Goal: Task Accomplishment & Management: Manage account settings

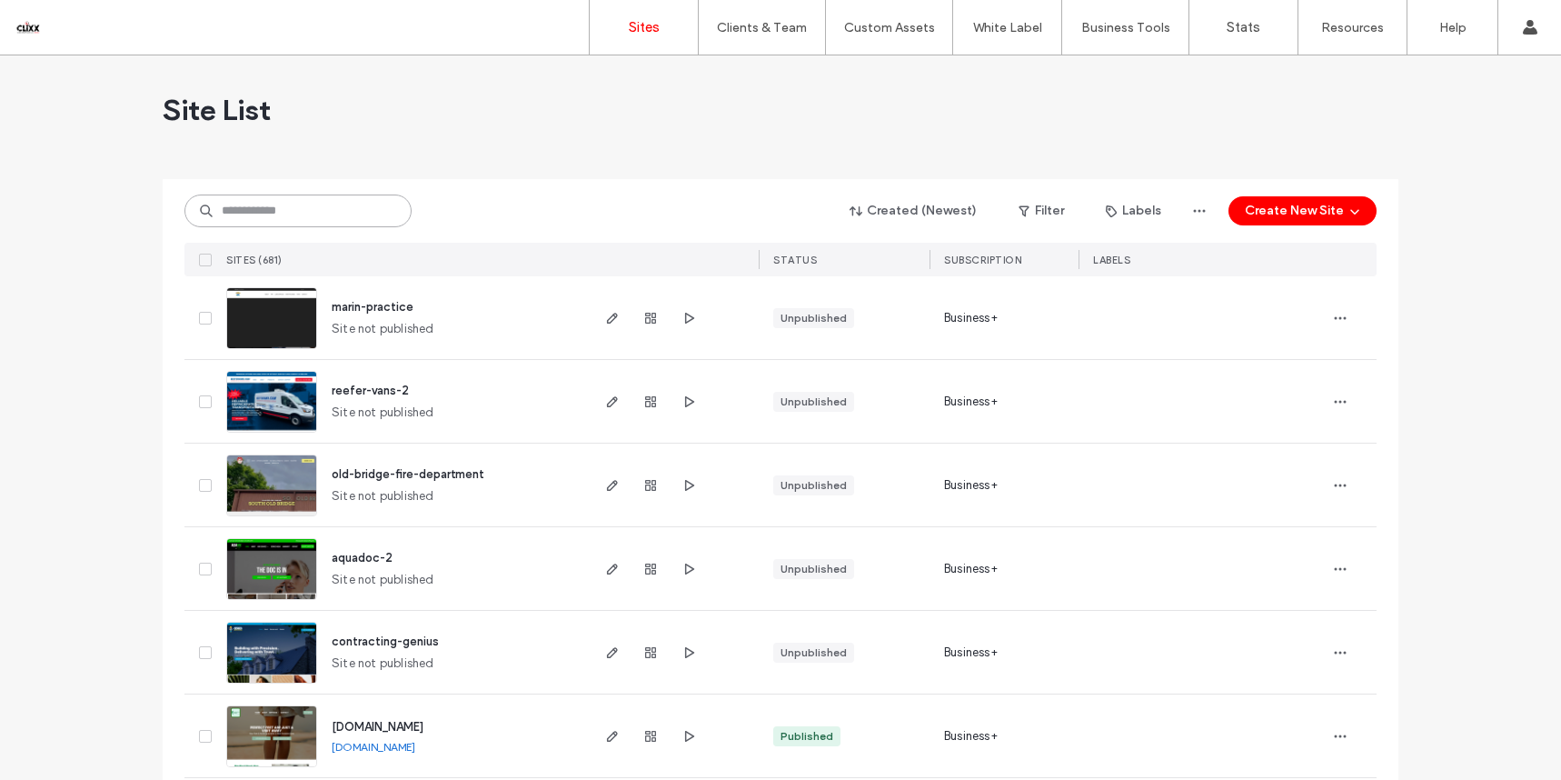
click at [319, 219] on input at bounding box center [297, 210] width 227 height 33
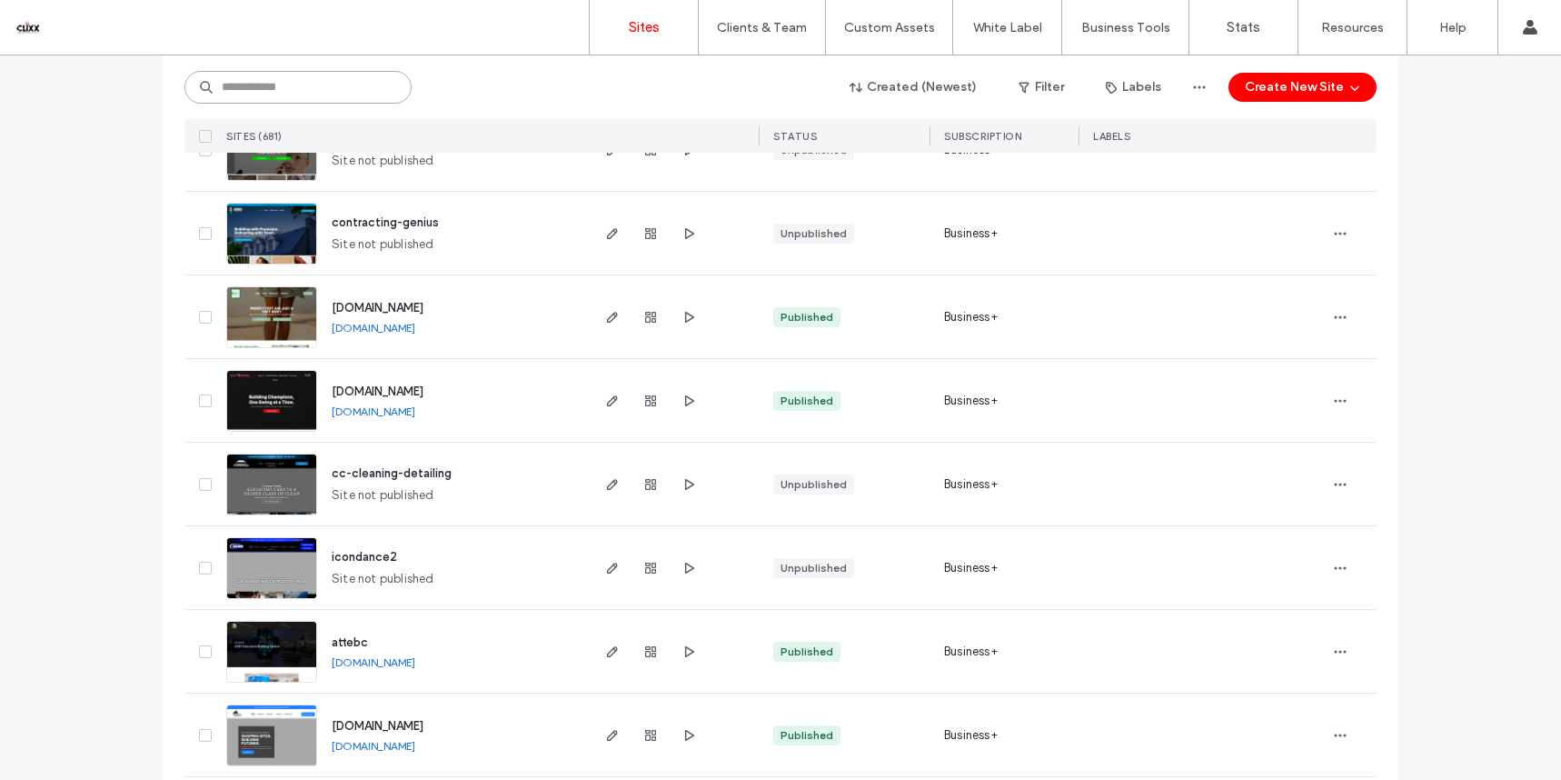
scroll to position [422, 0]
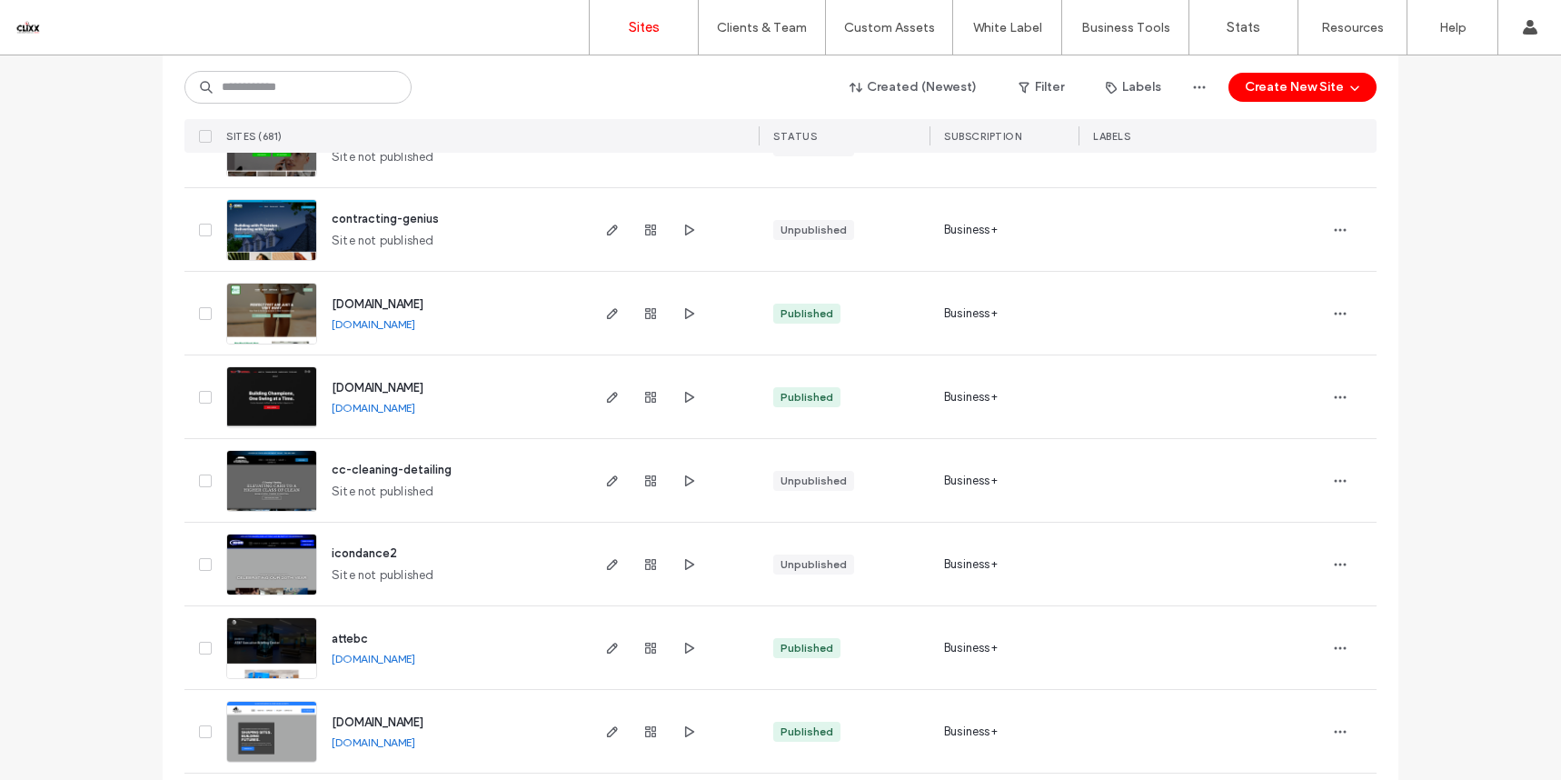
drag, startPoint x: 416, startPoint y: 466, endPoint x: 468, endPoint y: 469, distance: 51.9
click at [416, 465] on span "cc-cleaning-detailing" at bounding box center [392, 469] width 120 height 14
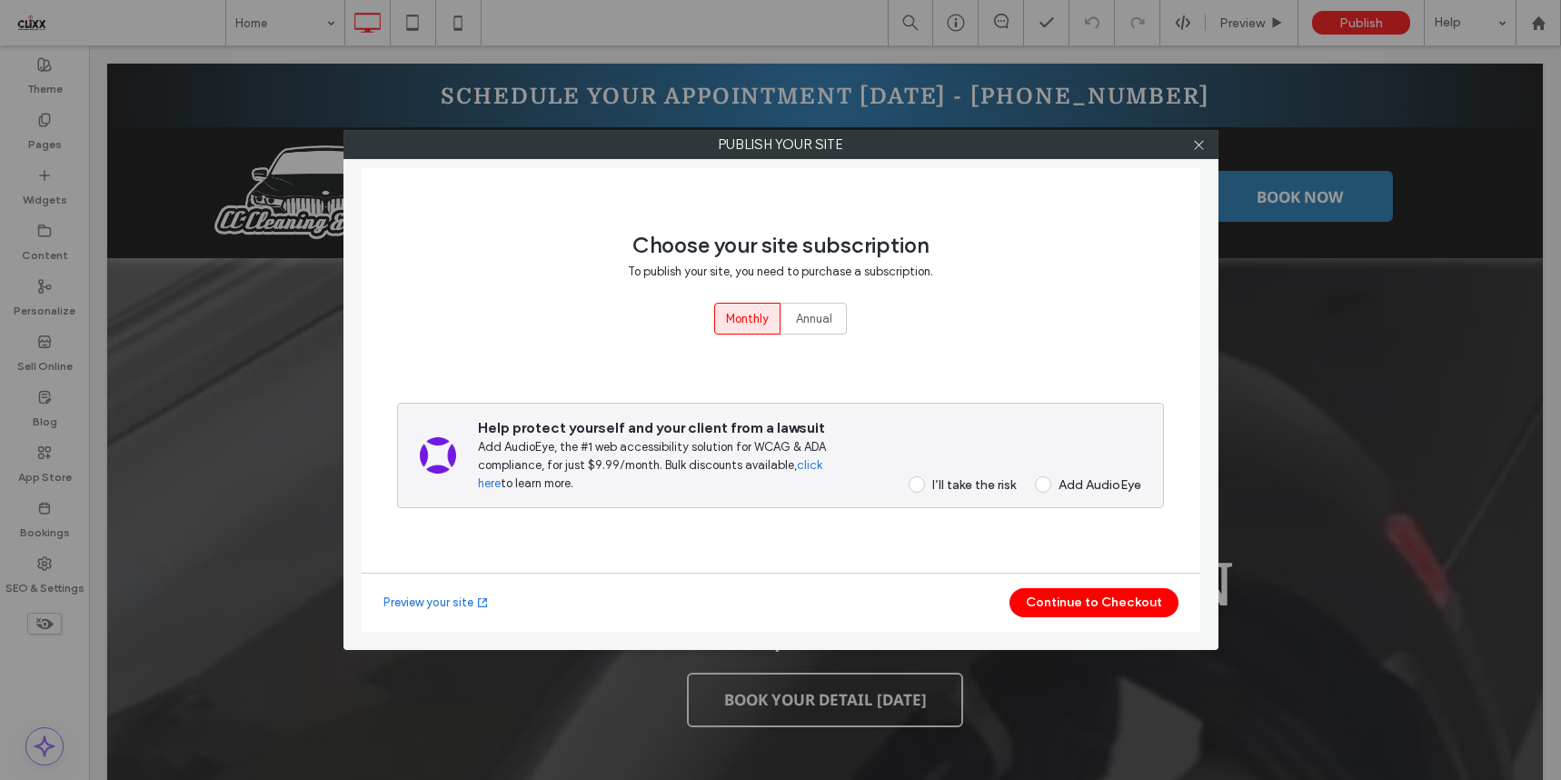
click at [965, 492] on div "Help protect yourself and your client from a lawsuit Add AudioEye, the #1 web a…" at bounding box center [780, 454] width 767 height 105
click at [963, 483] on div "I’ll take the risk" at bounding box center [974, 484] width 84 height 15
click at [1055, 598] on button "Continue to Checkout" at bounding box center [1093, 602] width 169 height 29
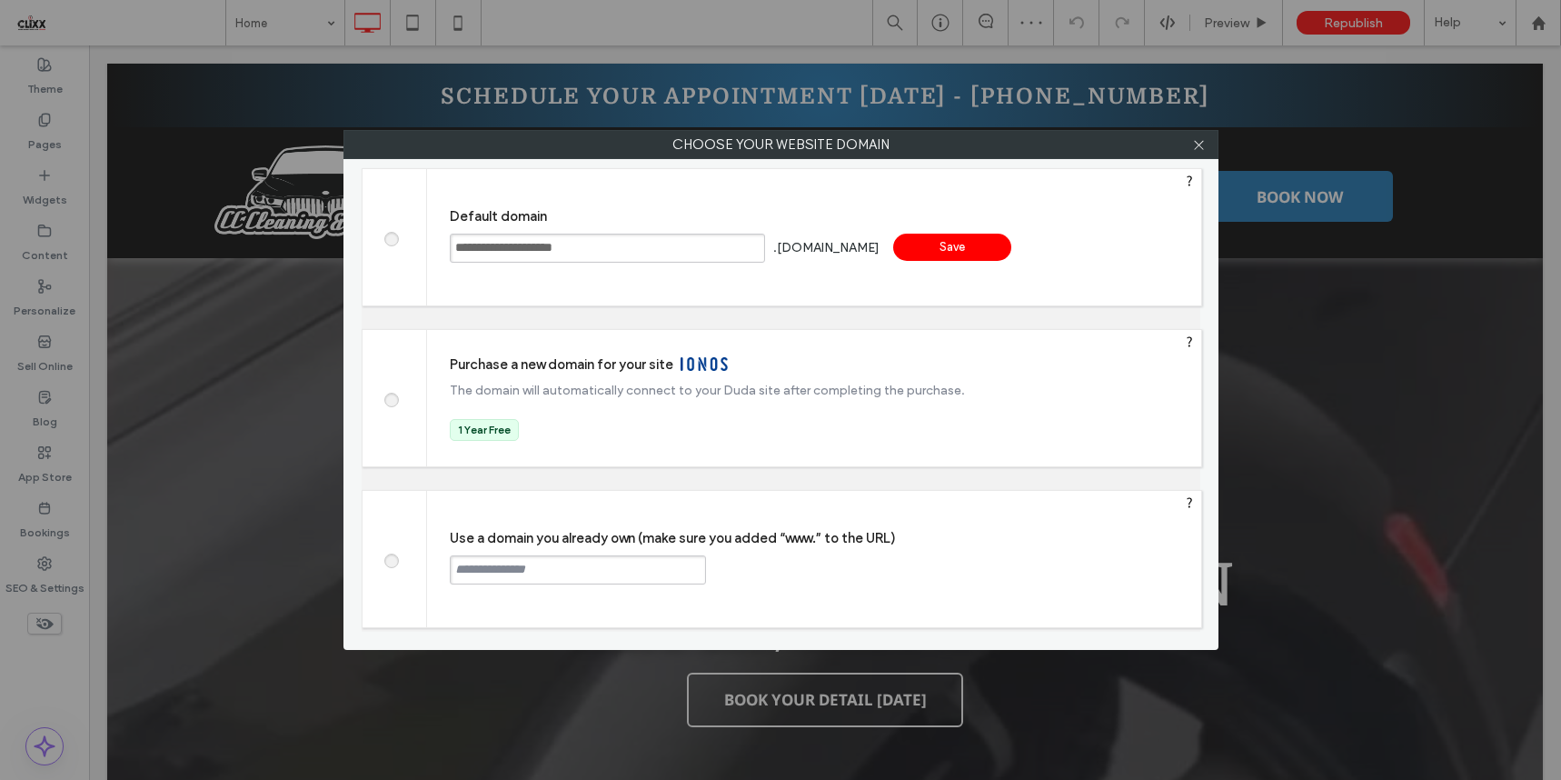
click at [576, 568] on input "text" at bounding box center [578, 569] width 256 height 29
paste input "**********"
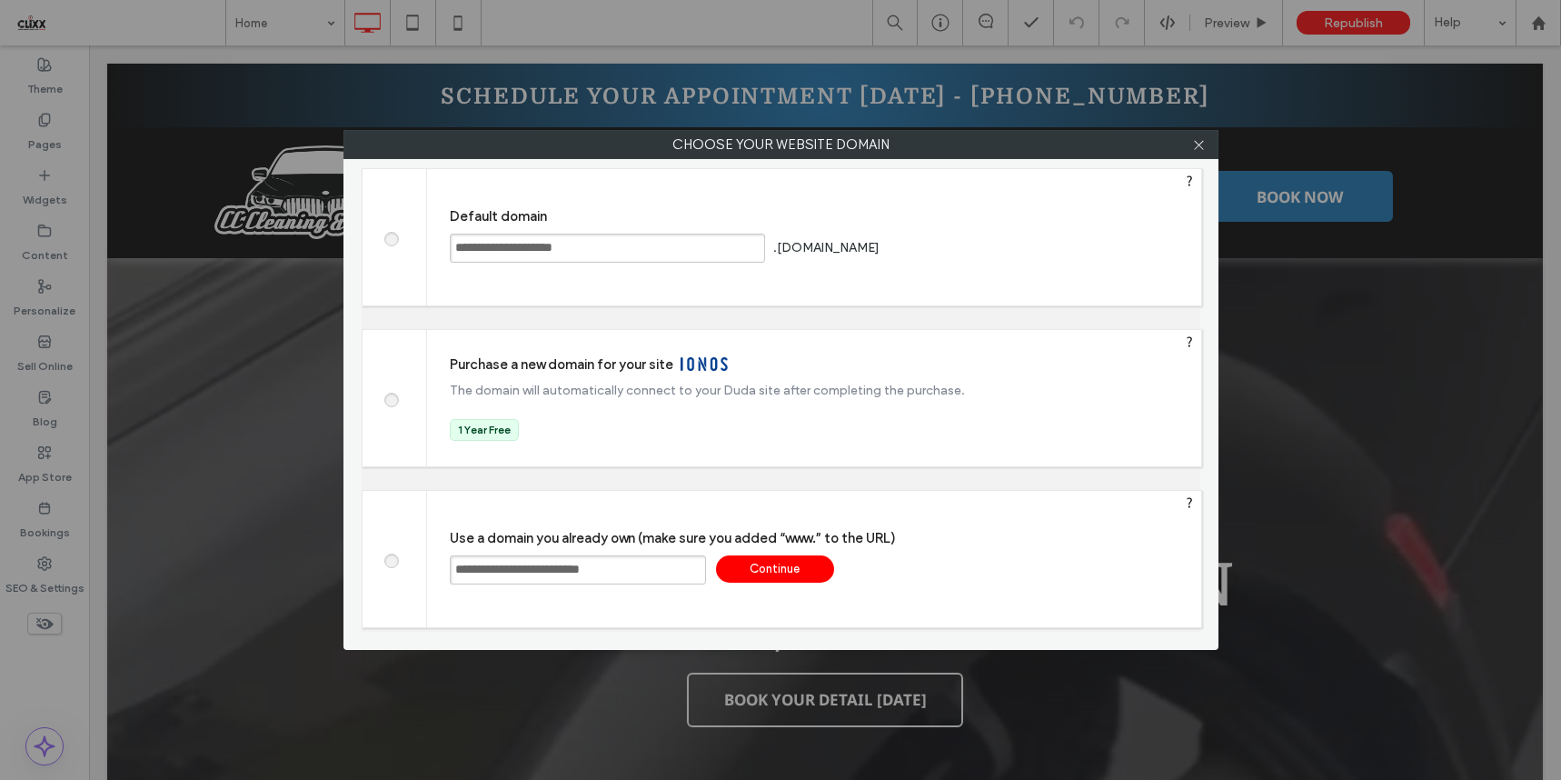
type input "**********"
click at [783, 575] on div "Continue" at bounding box center [775, 568] width 118 height 27
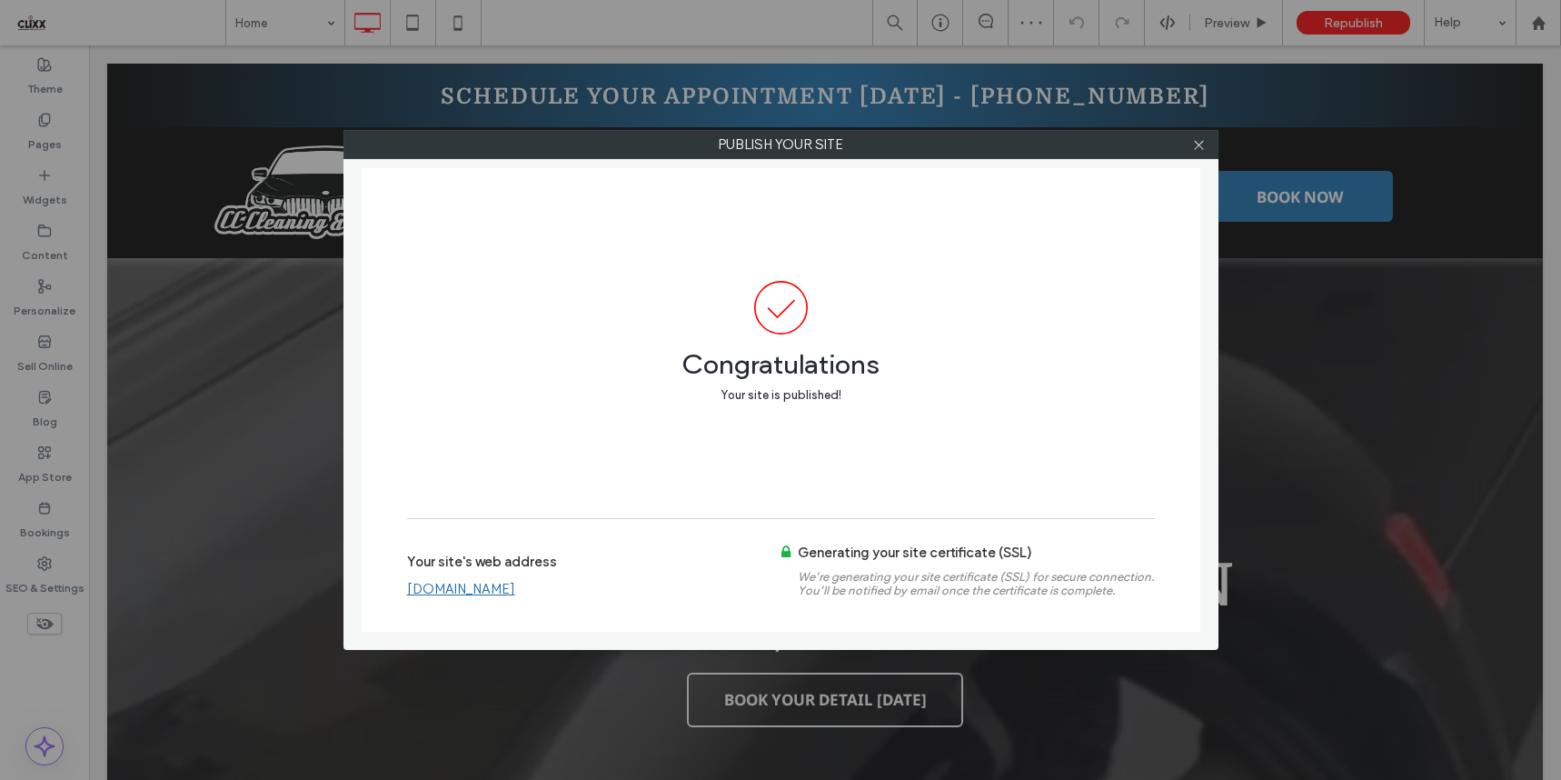
click at [444, 582] on link "www.cccleaningdetailing.com" at bounding box center [461, 589] width 108 height 16
click at [1187, 145] on div at bounding box center [1199, 144] width 27 height 27
drag, startPoint x: 1201, startPoint y: 144, endPoint x: 1015, endPoint y: 243, distance: 210.9
click at [1201, 144] on icon at bounding box center [1199, 145] width 14 height 14
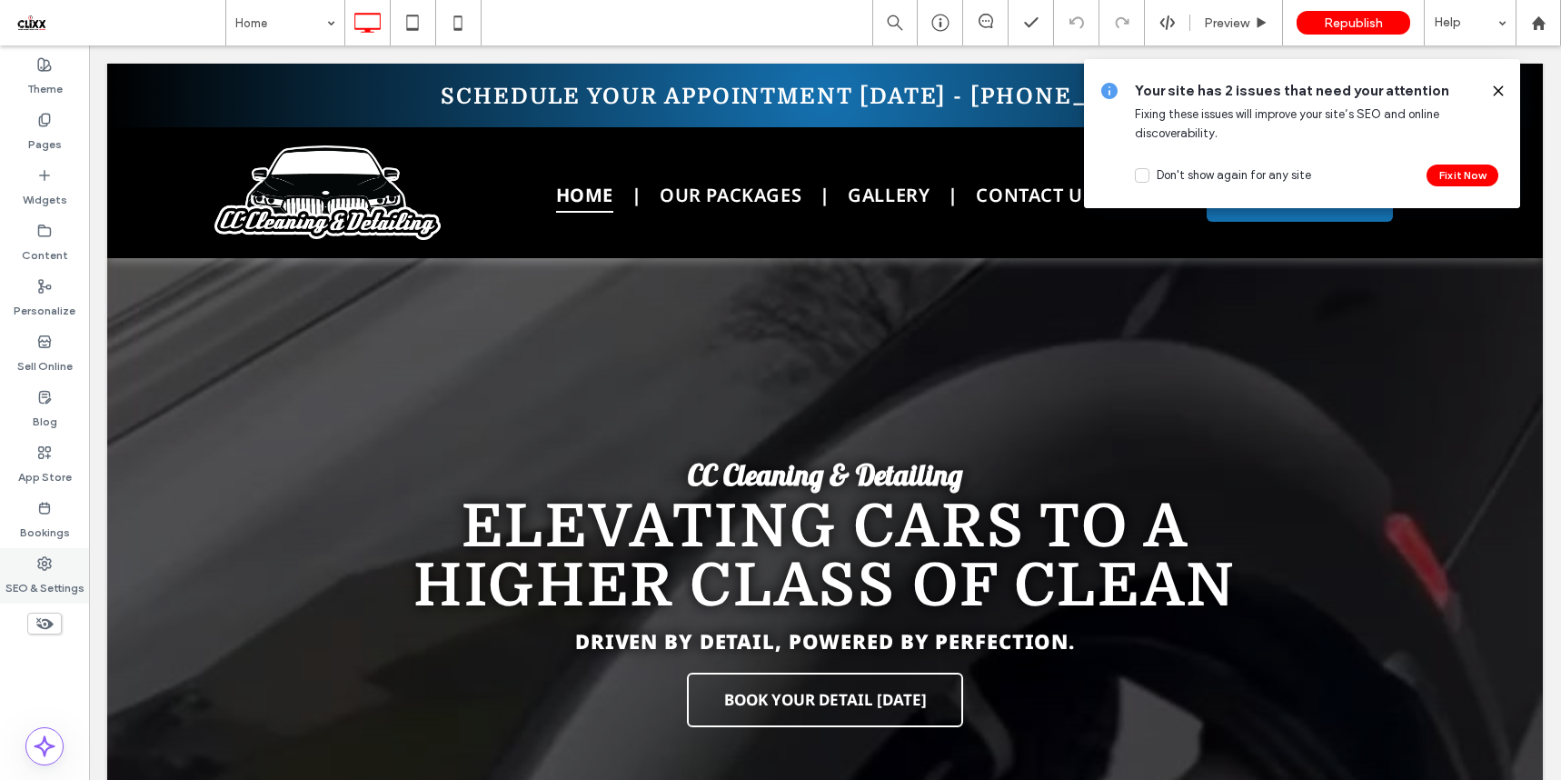
click at [41, 577] on label "SEO & Settings" at bounding box center [44, 583] width 79 height 25
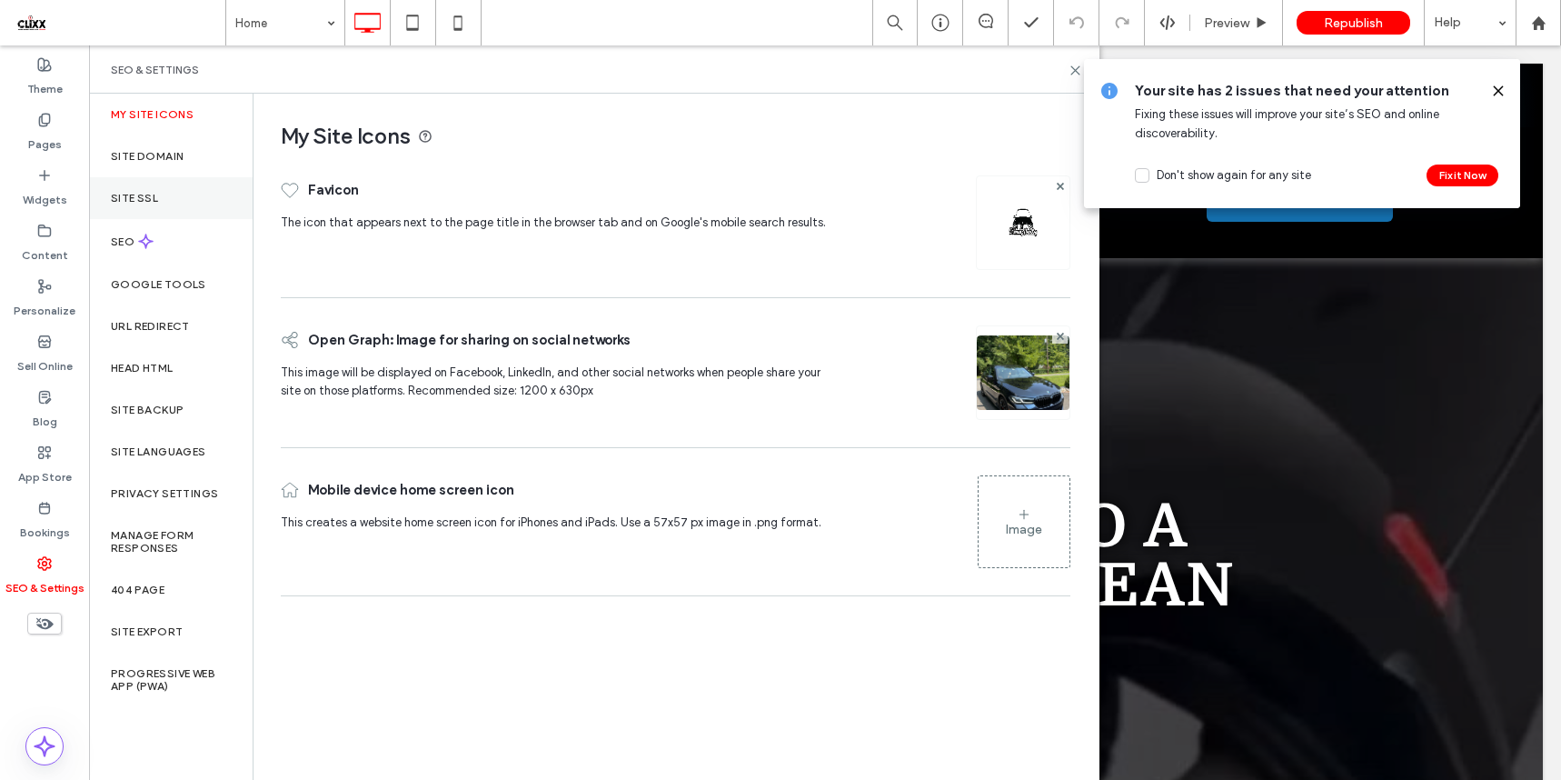
click at [145, 204] on label "Site SSL" at bounding box center [134, 198] width 47 height 13
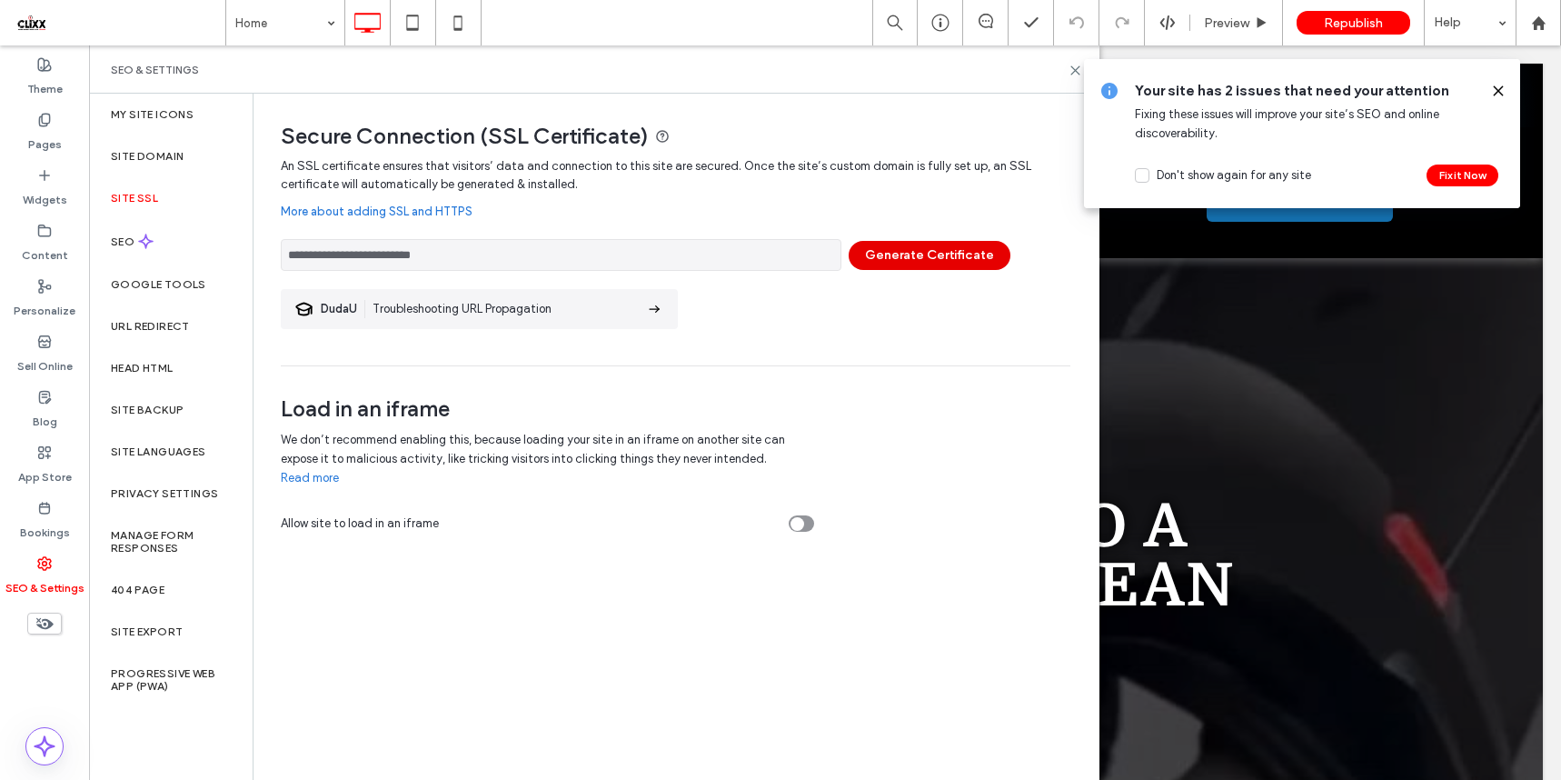
click at [909, 259] on button "Generate Certificate" at bounding box center [930, 255] width 162 height 29
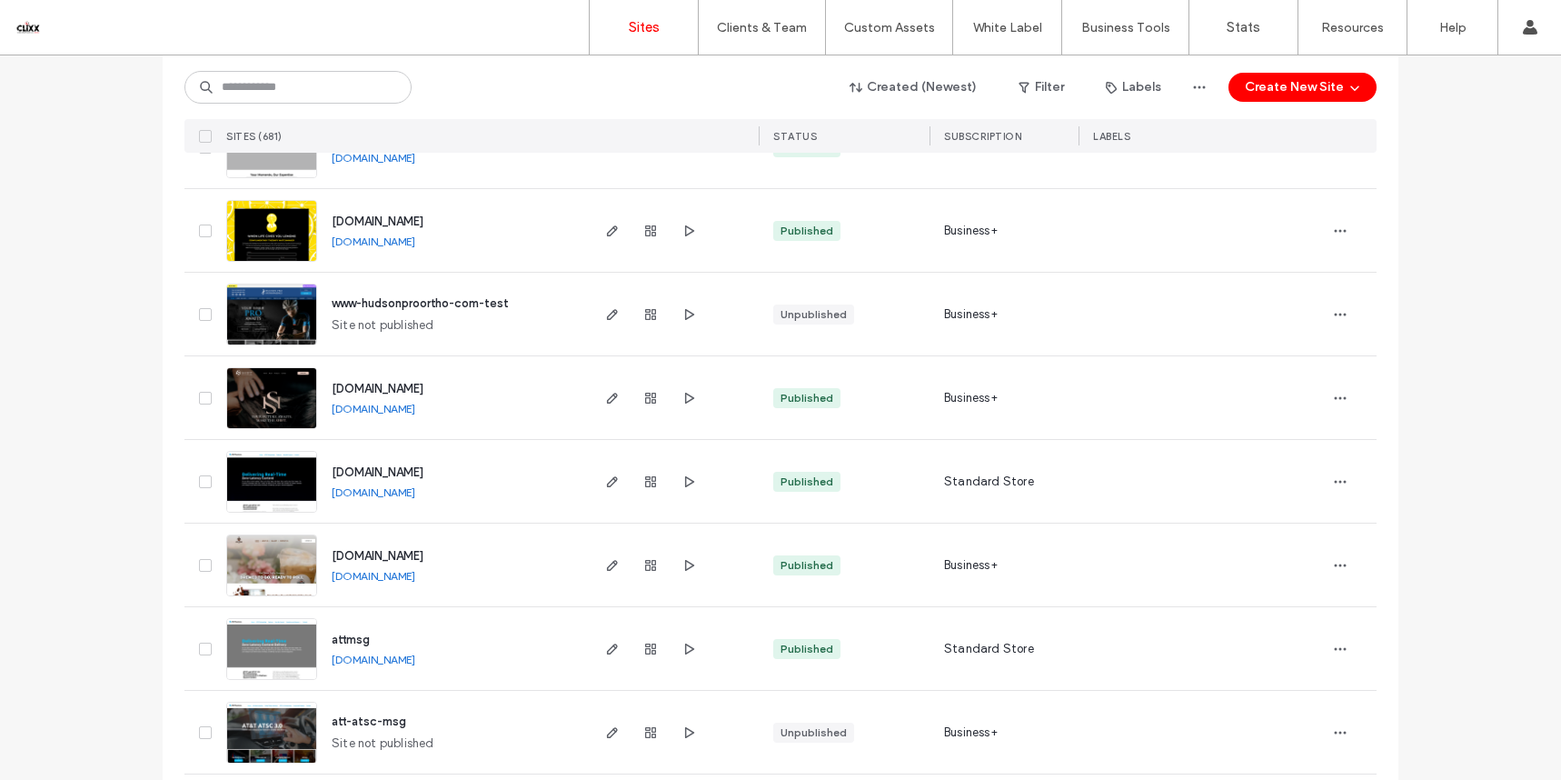
scroll to position [1101, 0]
